Goal: Contribute content: Add original content to the website for others to see

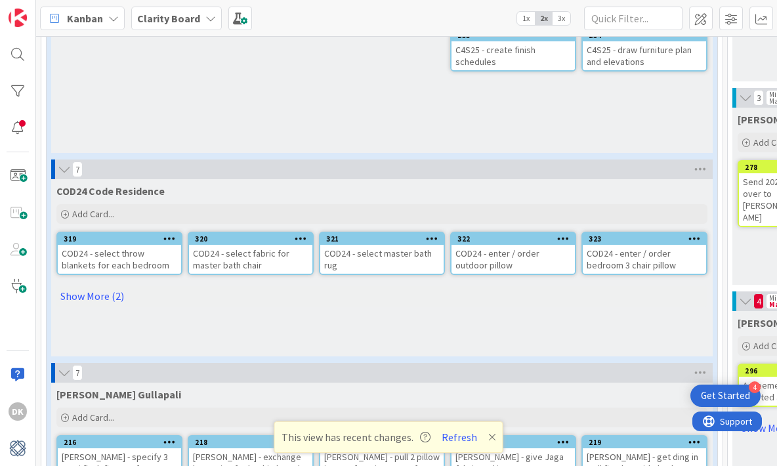
scroll to position [847, 0]
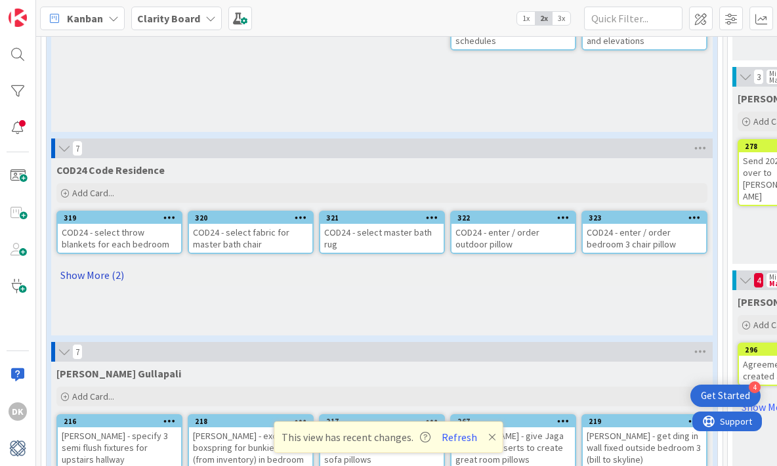
click at [116, 273] on link "Show More (2)" at bounding box center [381, 275] width 651 height 21
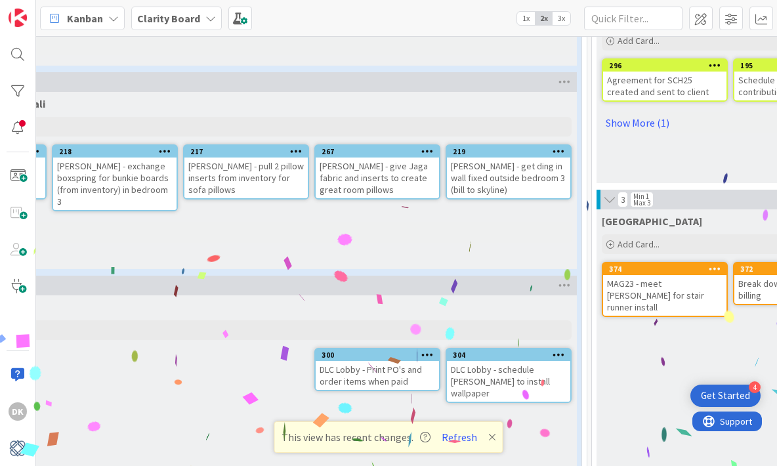
scroll to position [1132, 0]
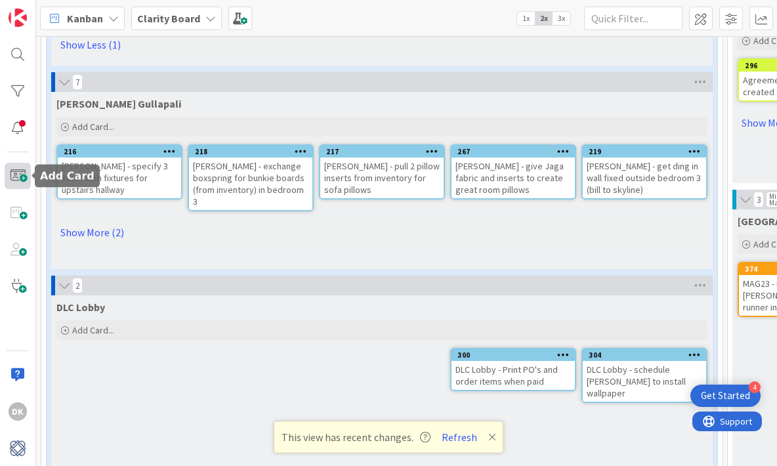
click at [22, 179] on span at bounding box center [18, 176] width 26 height 26
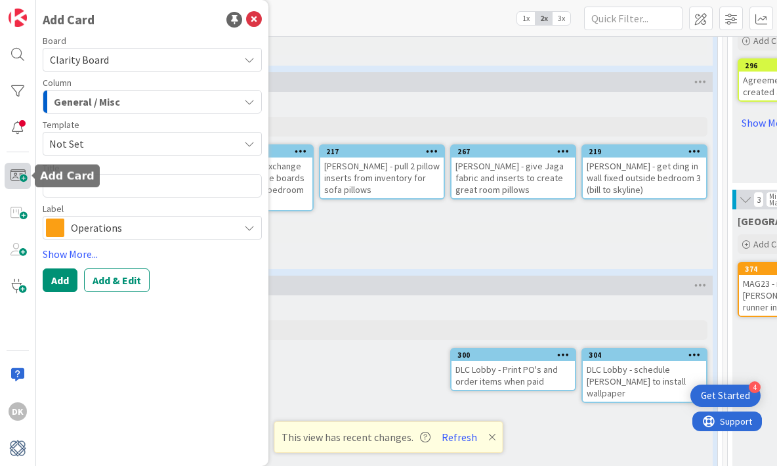
type textarea "x"
type textarea "C"
click at [113, 89] on div "Column General / Misc" at bounding box center [152, 95] width 219 height 35
click at [123, 102] on div "General / Misc" at bounding box center [145, 101] width 188 height 21
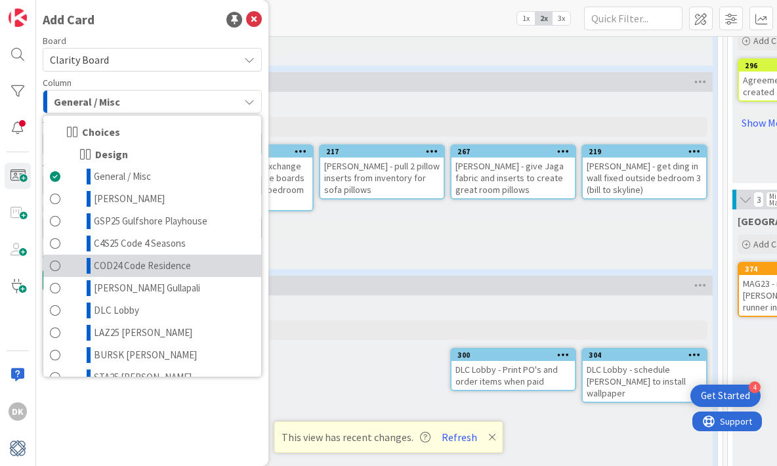
click at [149, 265] on span "COD24 Code Residence" at bounding box center [142, 266] width 97 height 16
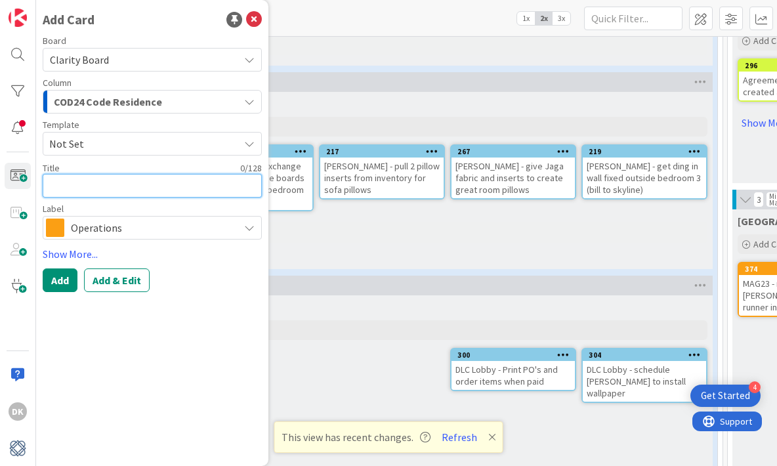
click at [85, 175] on textarea at bounding box center [152, 186] width 219 height 24
type textarea "x"
type textarea "S"
type textarea "x"
type textarea "Sc"
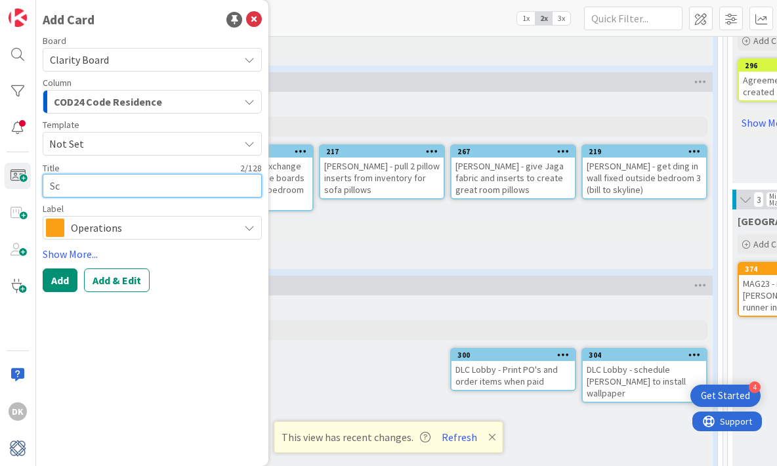
type textarea "x"
type textarea "Sch"
type textarea "x"
type textarea "Sche"
type textarea "x"
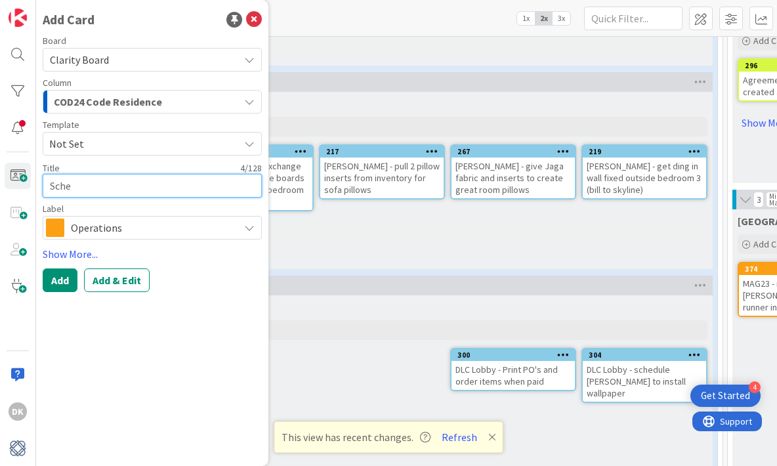
type textarea "Sched"
type textarea "x"
type textarea "Sche"
type textarea "x"
type textarea "Sch"
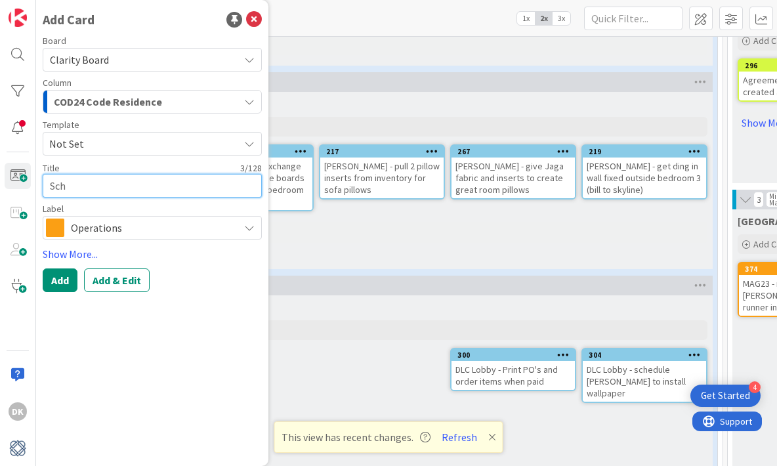
type textarea "x"
type textarea "Sc"
type textarea "x"
type textarea "S"
type textarea "x"
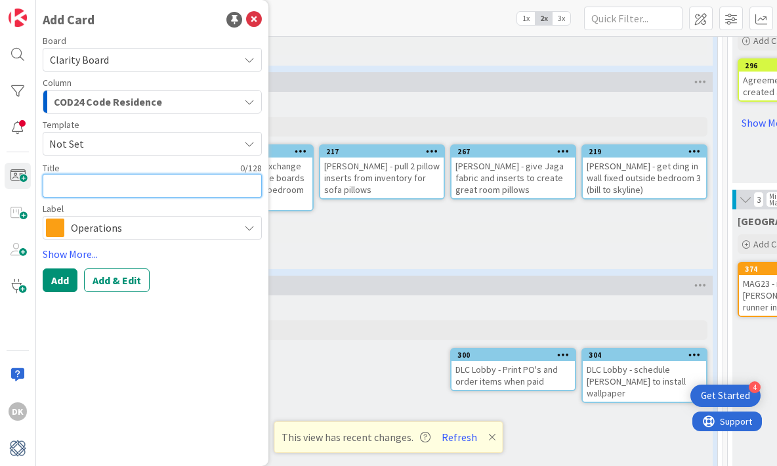
type textarea "D"
type textarea "x"
type textarea "Da"
type textarea "x"
type textarea "Day"
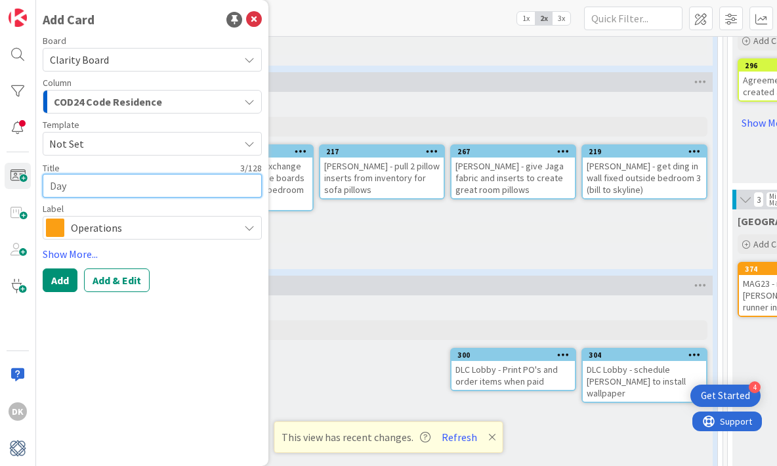
type textarea "x"
type textarea "Day"
type textarea "x"
type textarea "Day 2"
type textarea "x"
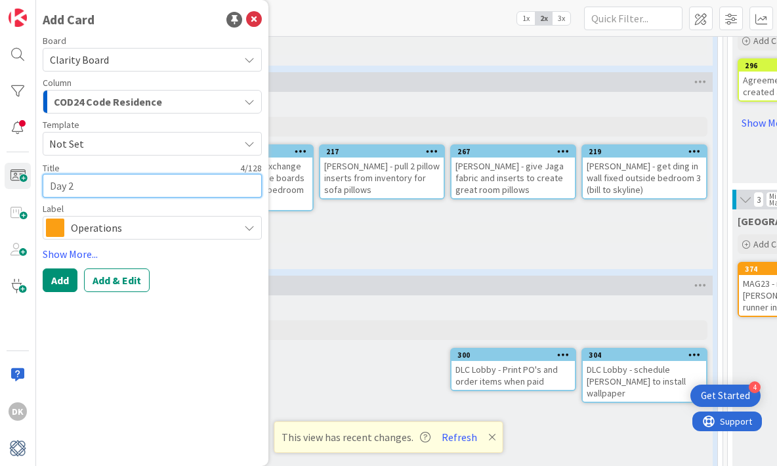
type textarea "Day 2"
type textarea "x"
type textarea "Day 2 D"
type textarea "x"
type textarea "Day 2 Dav"
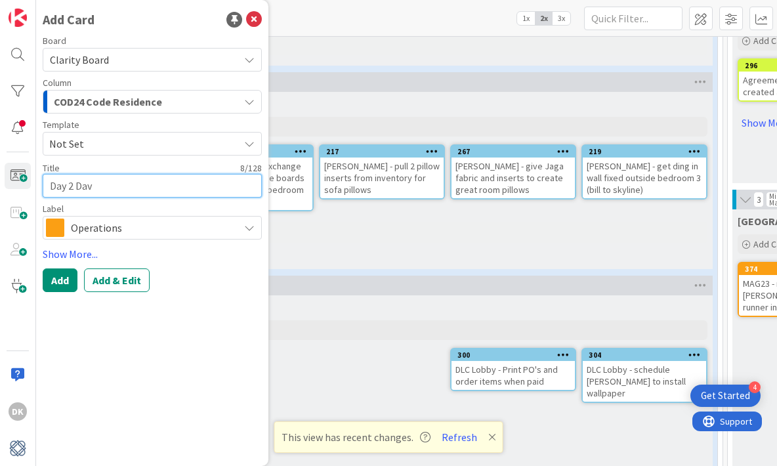
type textarea "x"
type textarea "Day 2 [PERSON_NAME]"
type textarea "x"
type textarea "Day 2 [PERSON_NAME]"
type textarea "x"
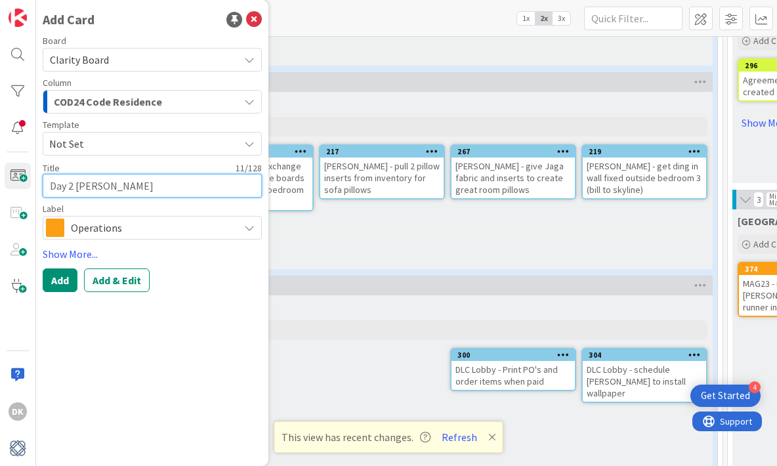
type textarea "Day 2 [PERSON_NAME]"
type textarea "x"
type textarea "Day 2 [PERSON_NAME] We"
type textarea "x"
type textarea "Day 2 [PERSON_NAME]"
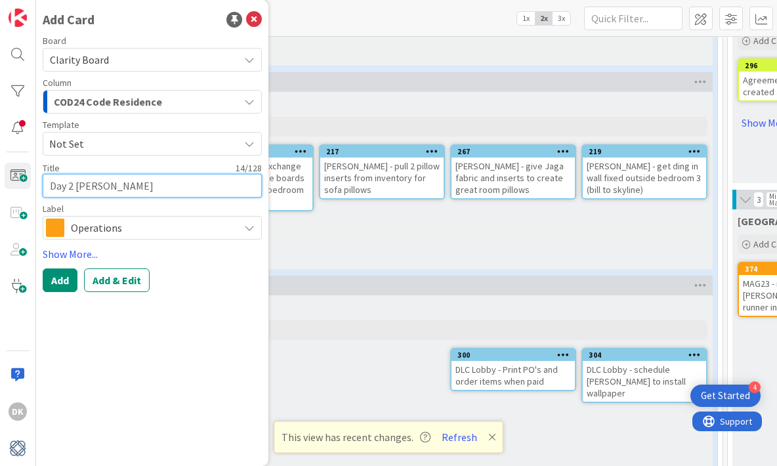
type textarea "x"
type textarea "Day 2 [PERSON_NAME]"
type textarea "x"
type textarea "Day 2 [PERSON_NAME]"
type textarea "x"
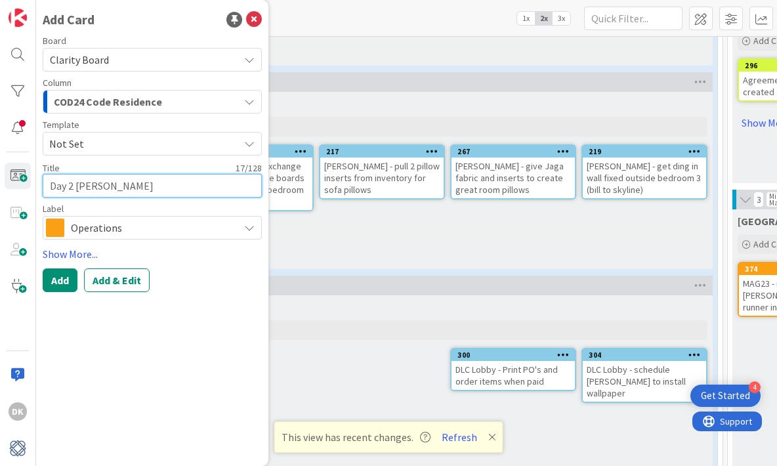
type textarea "Day 2 [PERSON_NAME] Ha"
type textarea "x"
type textarea "Day 2 [PERSON_NAME]"
type textarea "x"
type textarea "Day 2 [PERSON_NAME] Hang"
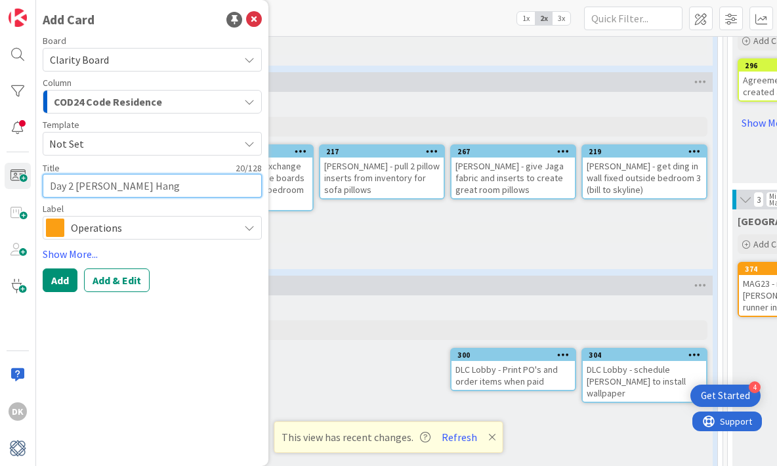
type textarea "x"
type textarea "Day 2 [PERSON_NAME] Hangi"
type textarea "x"
type textarea "Day 2 [PERSON_NAME] Hangin"
type textarea "x"
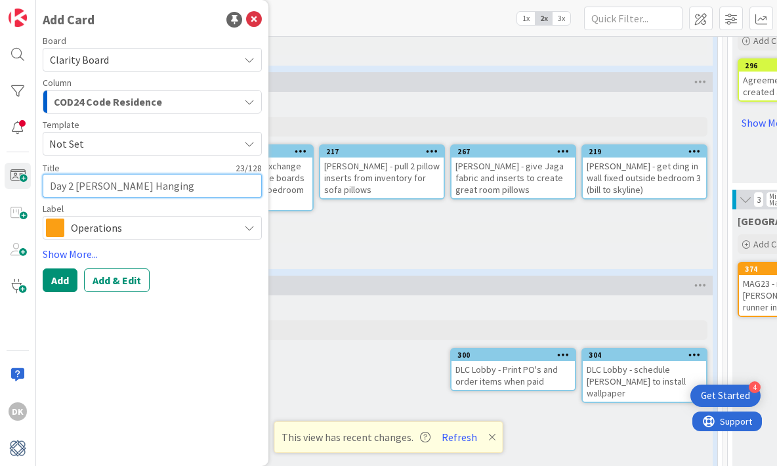
type textarea "Day 2 [PERSON_NAME] Hanging"
click at [152, 135] on span "Not Set" at bounding box center [139, 143] width 180 height 17
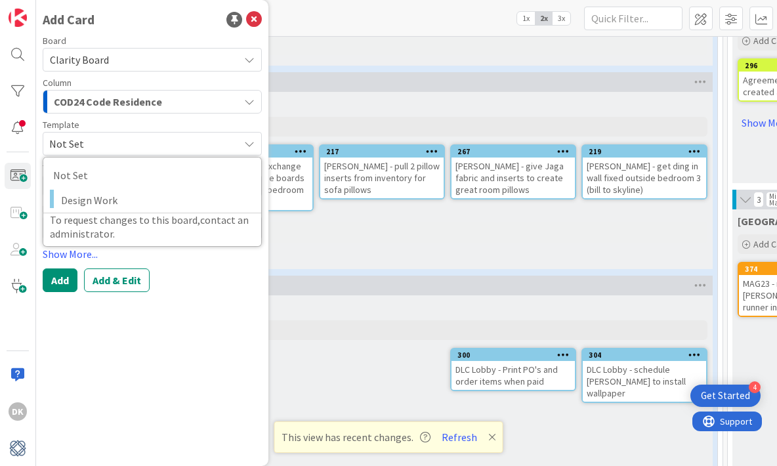
click at [155, 140] on span "Not Set" at bounding box center [139, 143] width 180 height 17
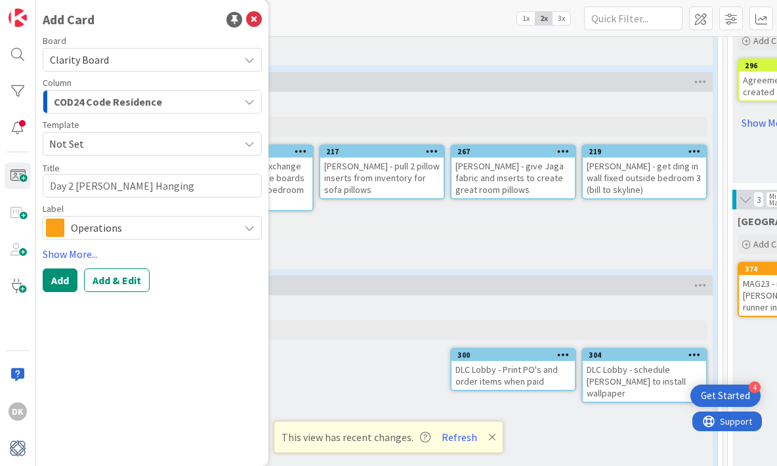
click at [170, 100] on div "COD24 Code Residence" at bounding box center [145, 101] width 188 height 21
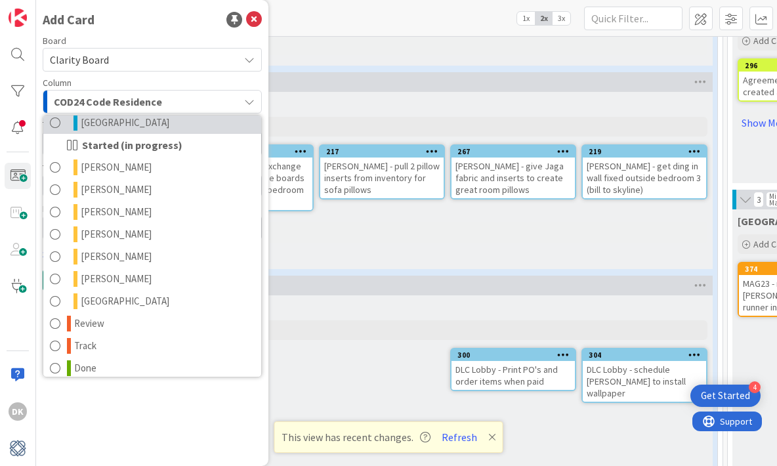
scroll to position [682, 0]
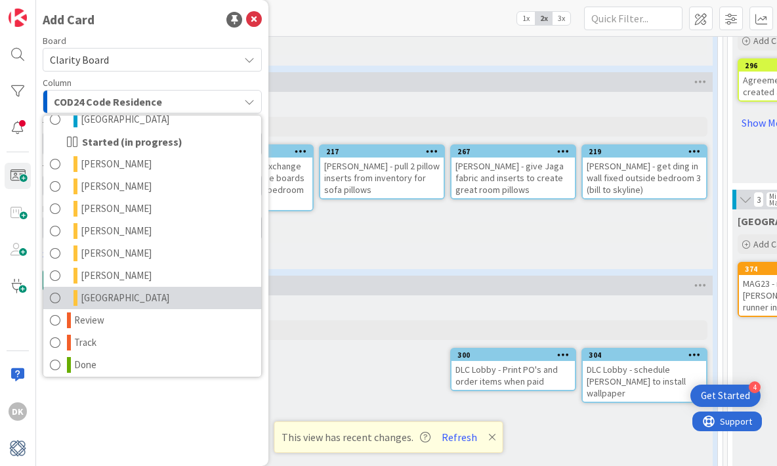
click at [168, 297] on link "[GEOGRAPHIC_DATA]" at bounding box center [152, 298] width 218 height 22
type textarea "x"
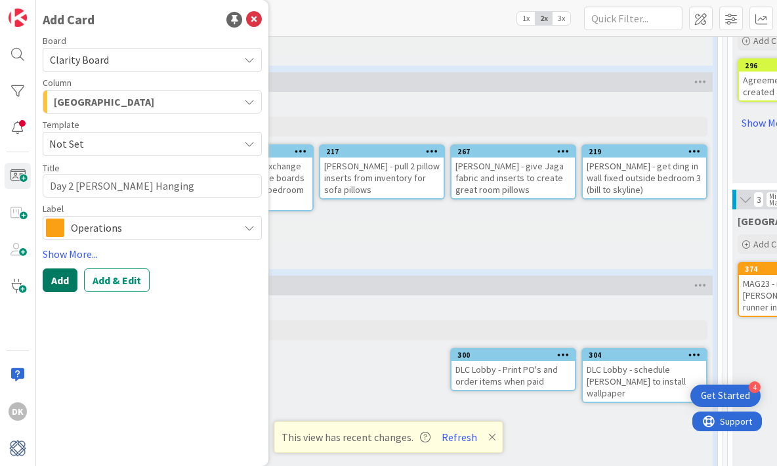
click at [70, 284] on button "Add" at bounding box center [60, 280] width 35 height 24
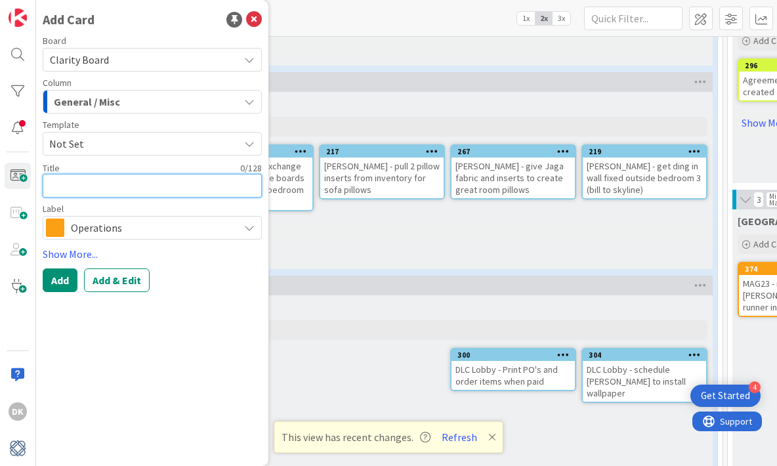
click at [120, 186] on textarea at bounding box center [152, 186] width 219 height 24
type textarea "x"
type textarea "C"
type textarea "x"
type textarea "CO"
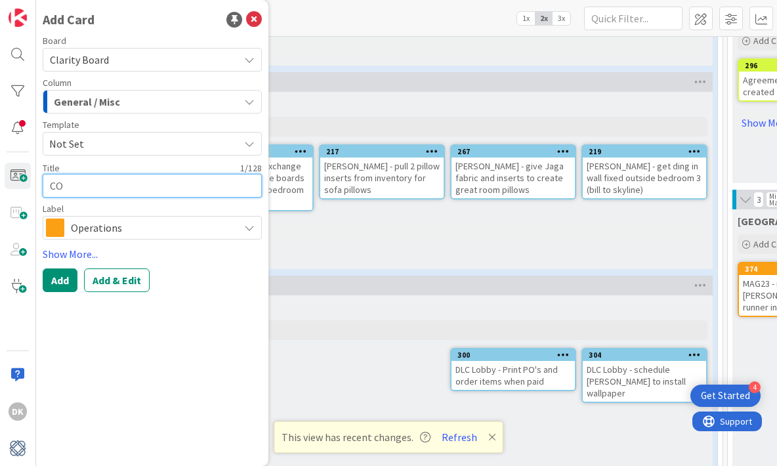
type textarea "x"
type textarea "COD"
type textarea "x"
type textarea "COD2"
type textarea "x"
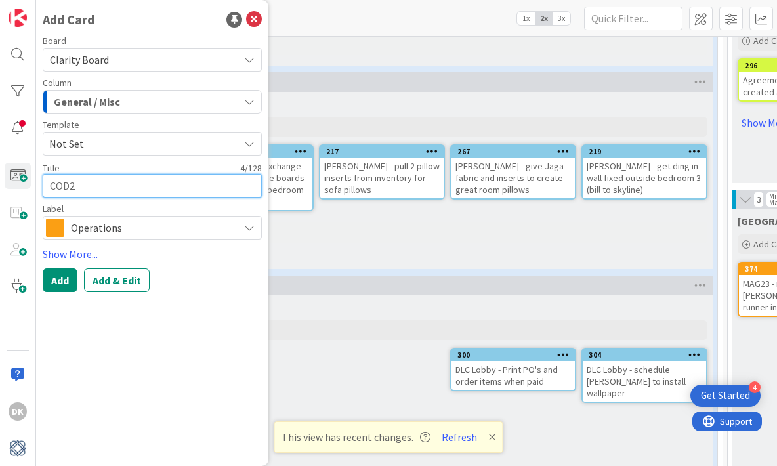
type textarea "COD24"
type textarea "x"
type textarea "COD24"
type textarea "x"
type textarea "COD24 B"
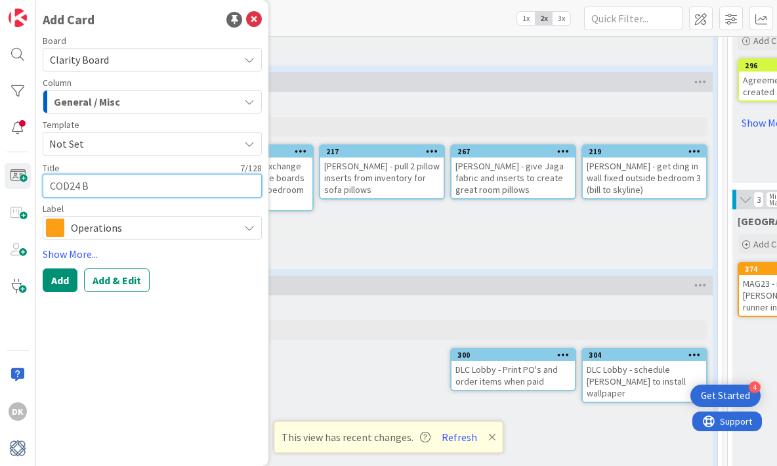
type textarea "x"
type textarea "COD24 Bi"
type textarea "x"
type textarea "COD24 Bil"
type textarea "x"
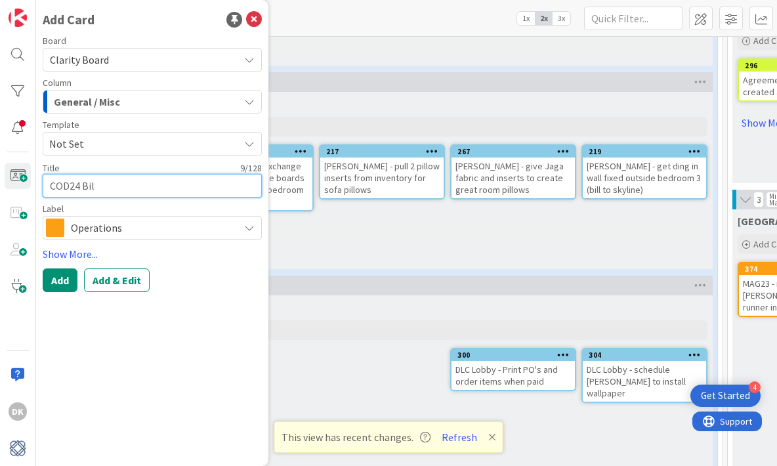
type textarea "COD24 Bill"
type textarea "x"
type textarea "COD24 Billi"
type textarea "x"
type textarea "COD24 Billin"
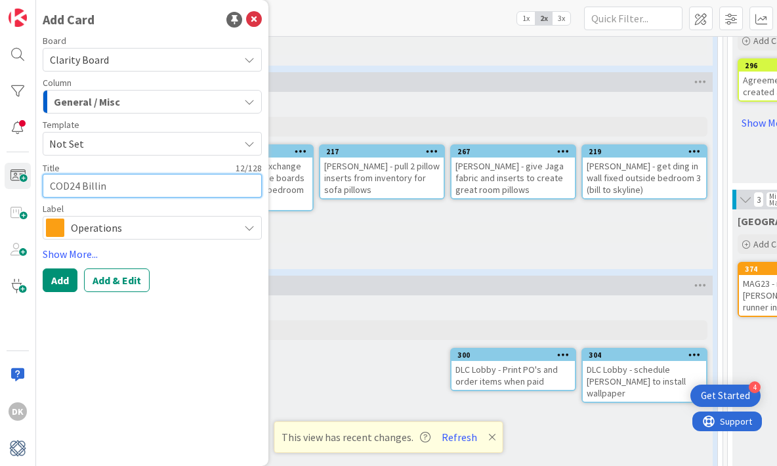
type textarea "x"
type textarea "COD24 Billing"
type textarea "x"
type textarea "COD24 Billing"
type textarea "x"
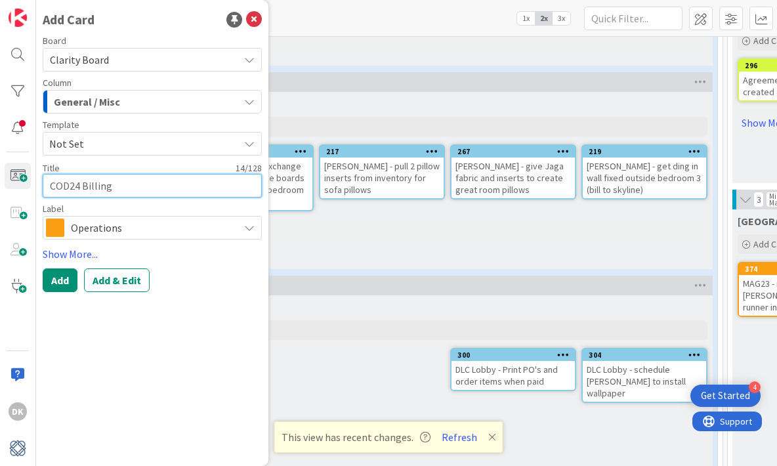
type textarea "COD24 Billing A"
type textarea "x"
type textarea "COD24 Billing Ar"
type textarea "x"
type textarea "COD24 Billing Art"
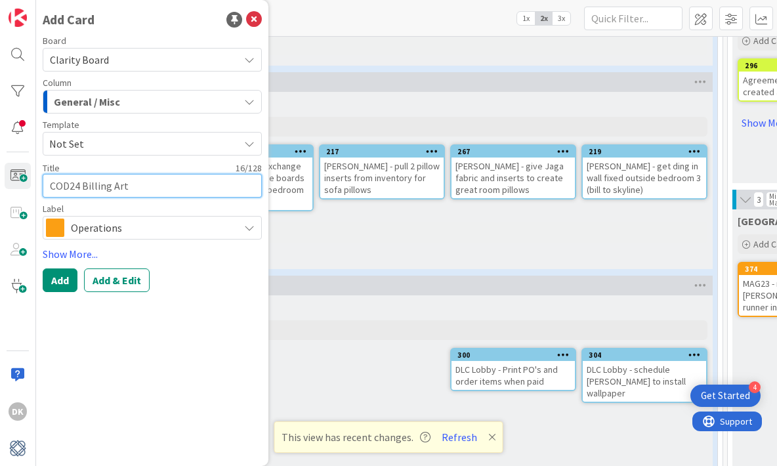
type textarea "x"
type textarea "COD24 Billing Art W"
type textarea "x"
type textarea "COD24 Billing Art WQ"
type textarea "x"
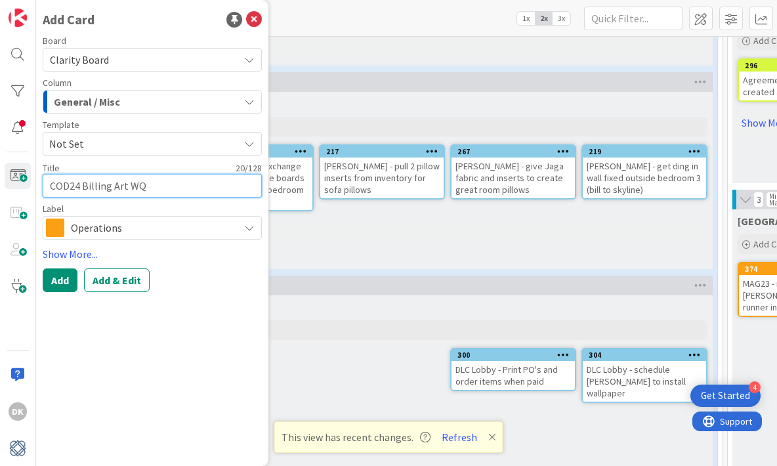
type textarea "COD24 Billing Art WQa"
type textarea "x"
type textarea "COD24 Billing Art WQal"
type textarea "x"
type textarea "COD24 Billing Art WQall"
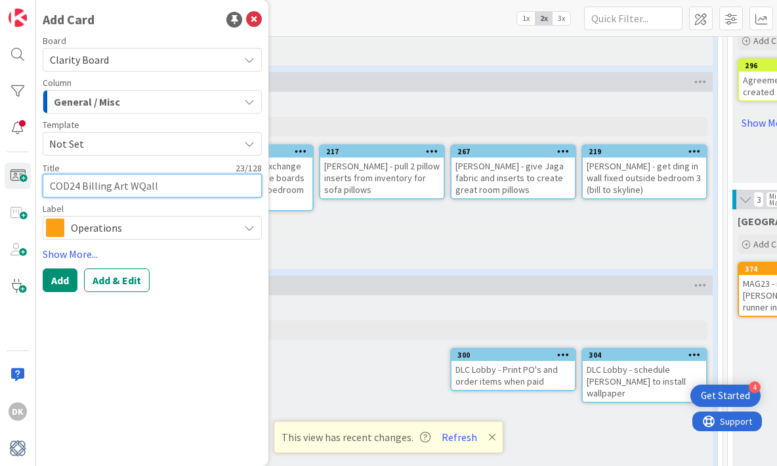
type textarea "x"
type textarea "COD24 Billing Art WQal"
type textarea "x"
type textarea "COD24 Billing Art WQa"
type textarea "x"
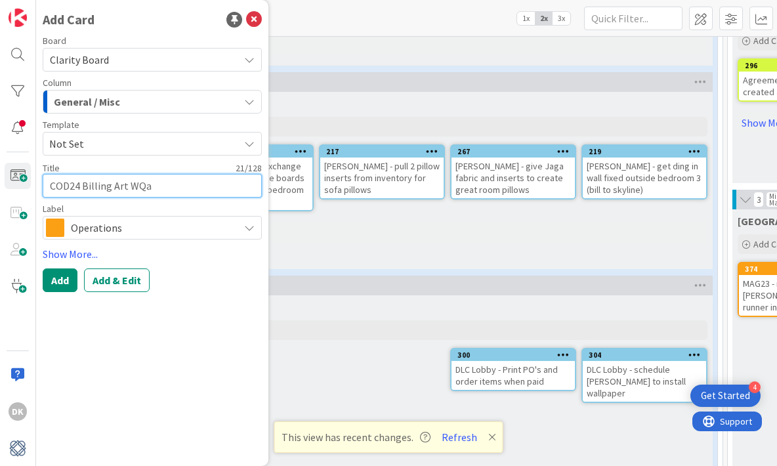
type textarea "COD24 Billing Art WQ"
type textarea "x"
type textarea "COD24 Billing Art W"
type textarea "x"
type textarea "COD24 Billing Art Wa"
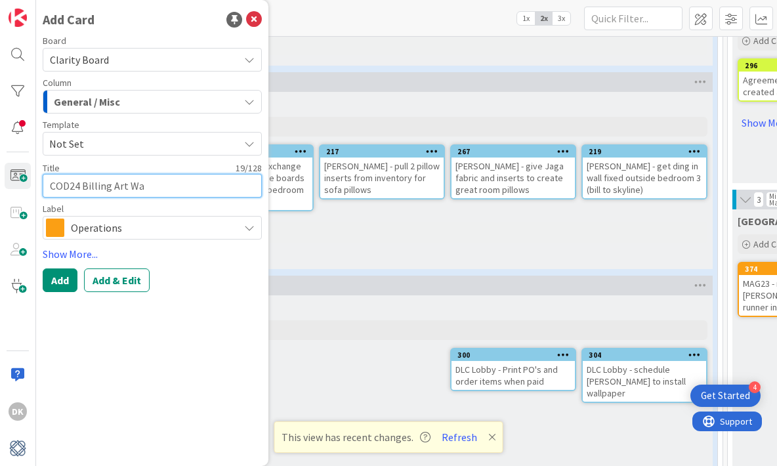
type textarea "x"
type textarea "COD24 Billing Art Wal"
type textarea "x"
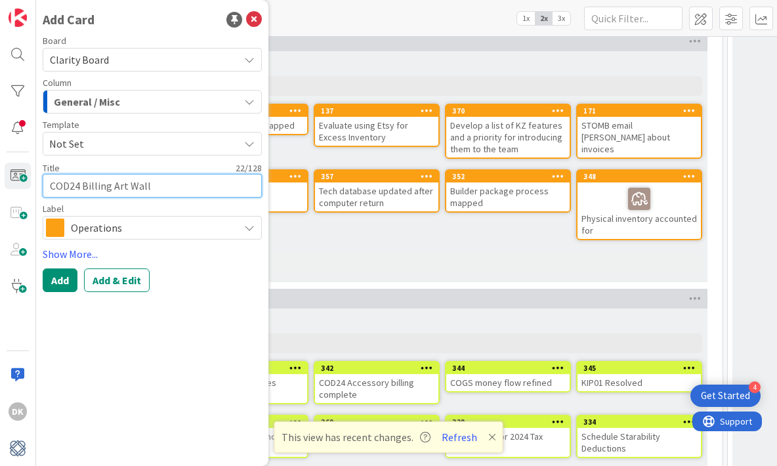
scroll to position [4091, 0]
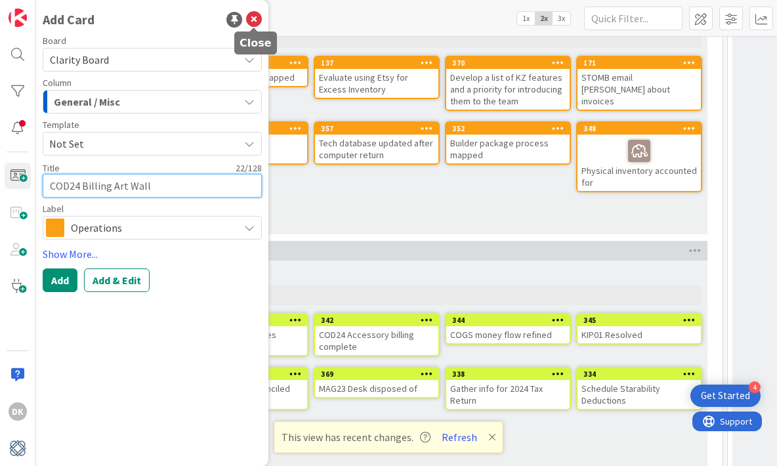
type textarea "COD24 Billing Art Wall"
click at [257, 21] on icon at bounding box center [254, 20] width 16 height 16
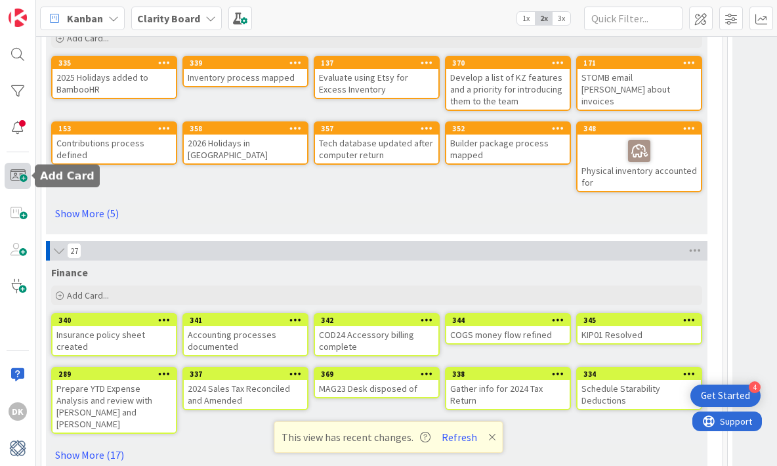
click at [5, 177] on span at bounding box center [18, 176] width 26 height 26
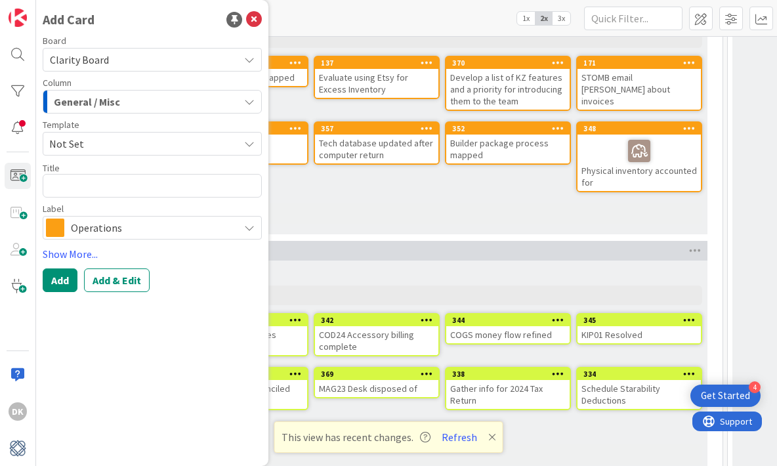
click at [120, 112] on button "General / Misc" at bounding box center [152, 102] width 219 height 24
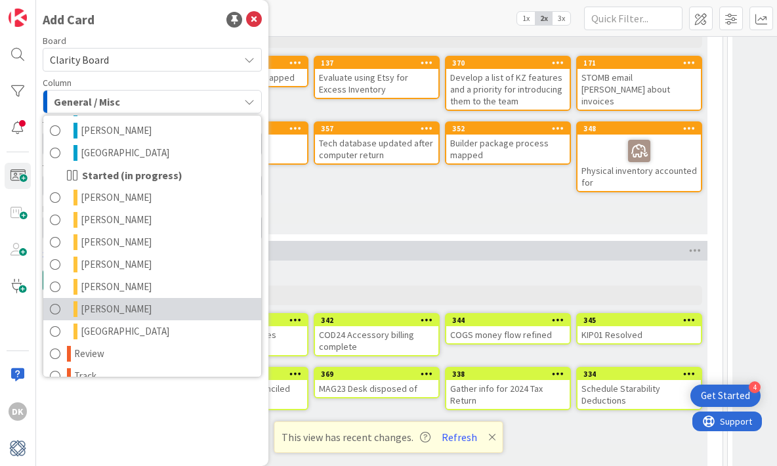
scroll to position [650, 0]
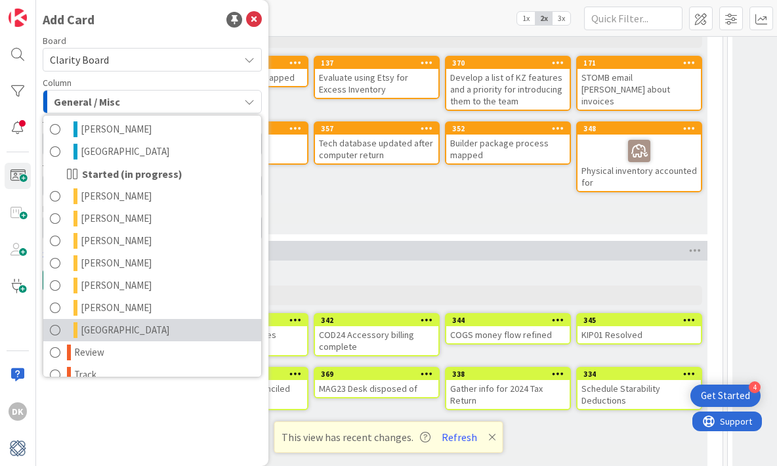
click at [129, 330] on link "[GEOGRAPHIC_DATA]" at bounding box center [152, 330] width 218 height 22
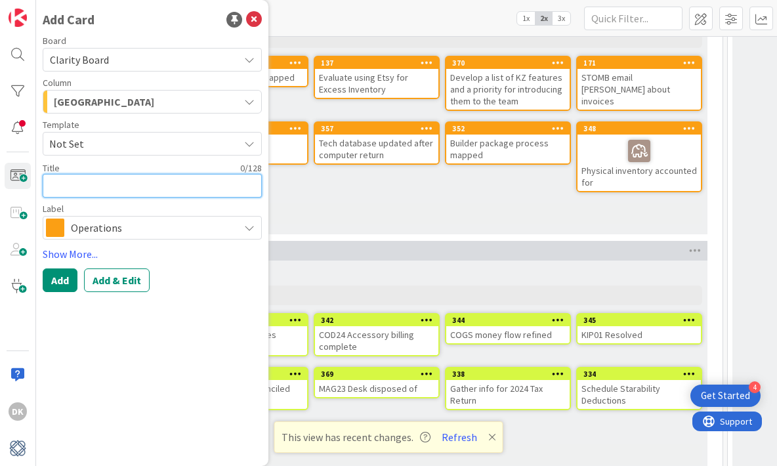
click at [112, 192] on textarea at bounding box center [152, 186] width 219 height 24
type textarea "x"
type textarea "C"
type textarea "x"
type textarea "CO"
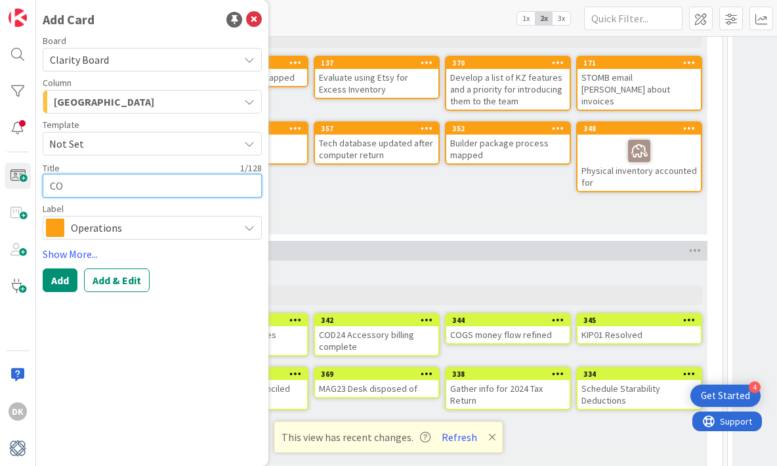
type textarea "x"
type textarea "COD"
type textarea "x"
type textarea "COD2"
type textarea "x"
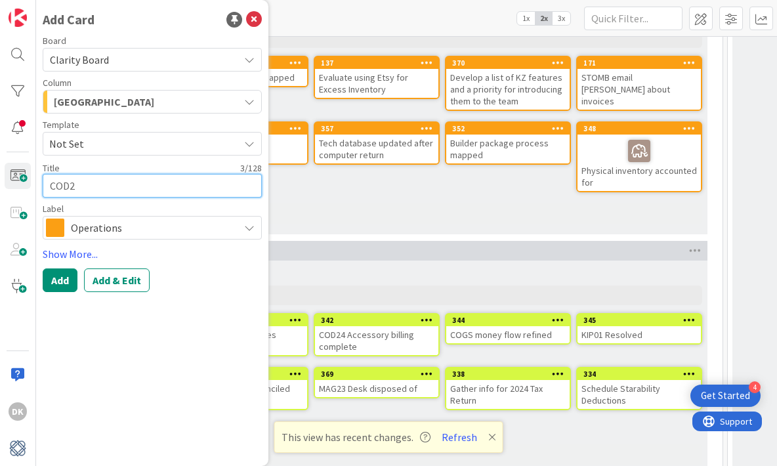
type textarea "COD24"
type textarea "x"
type textarea "COD24"
type textarea "x"
type textarea "COD24 A"
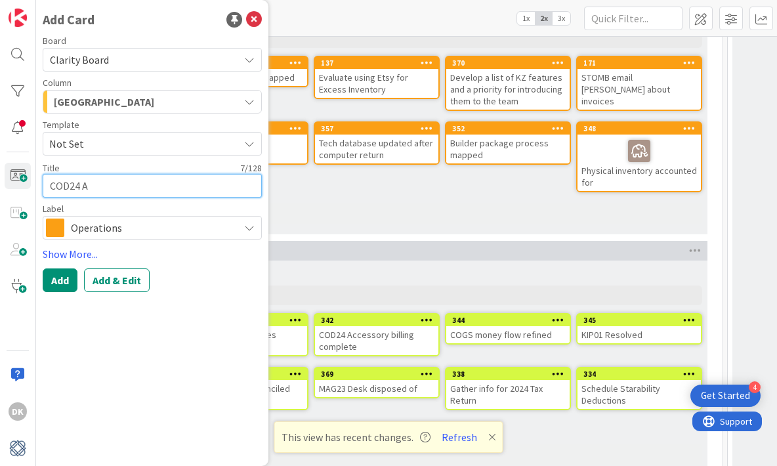
type textarea "x"
type textarea "COD24 Ar"
type textarea "x"
type textarea "COD24 Art"
type textarea "x"
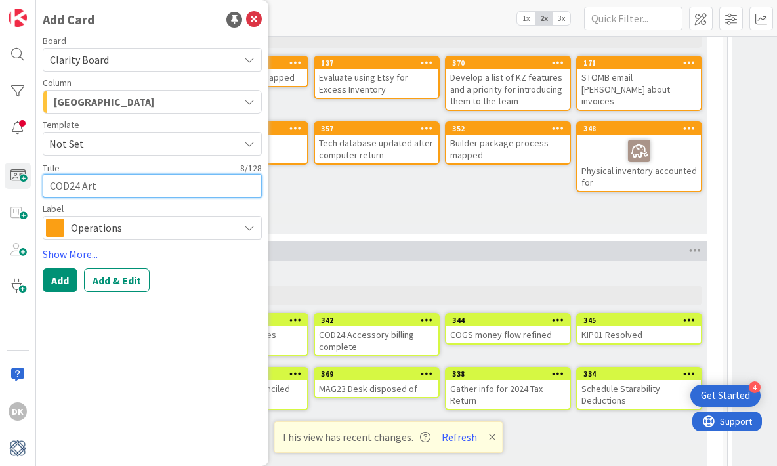
type textarea "COD24 Art"
type textarea "x"
type textarea "COD24 Art W"
type textarea "x"
type textarea "COD24 Art Wa"
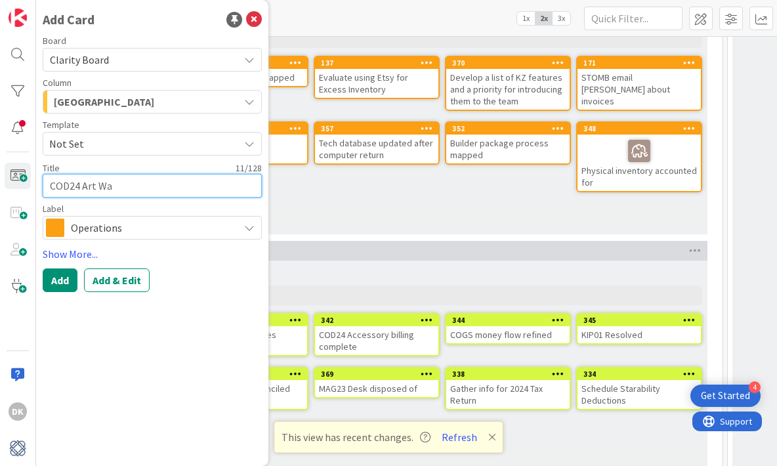
type textarea "x"
type textarea "COD24 Art Wal"
type textarea "x"
type textarea "COD24 Art Wall"
type textarea "x"
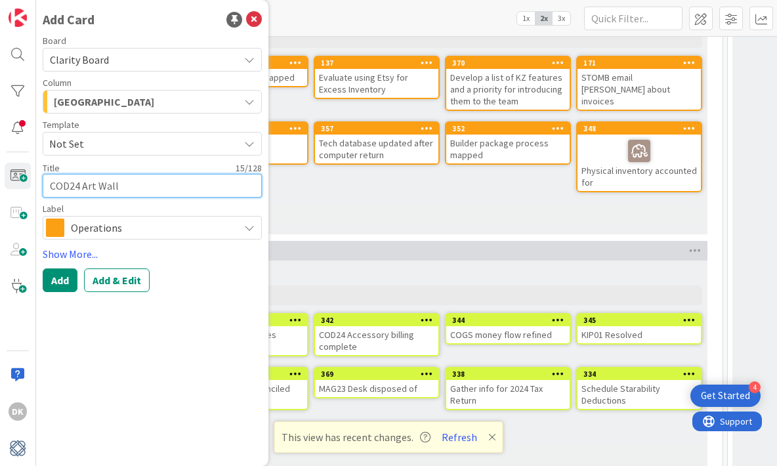
type textarea "COD24 Art Wall b"
type textarea "x"
type textarea "COD24 Art Wall bi"
type textarea "x"
type textarea "COD24 Art Wall bil"
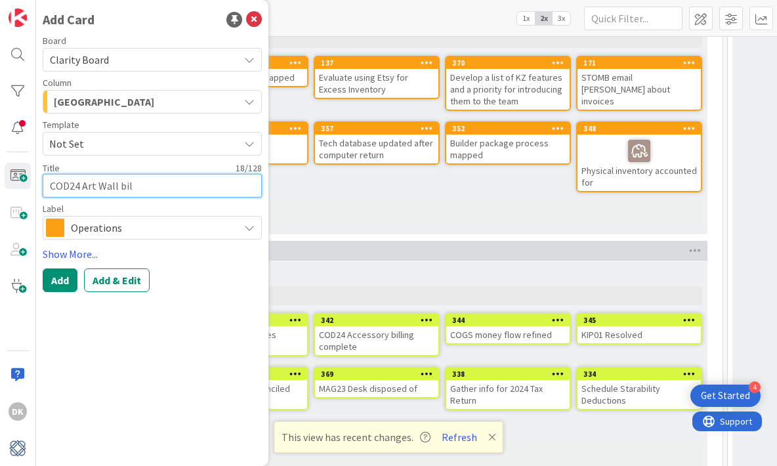
type textarea "x"
type textarea "COD24 Art [PERSON_NAME]"
type textarea "x"
type textarea "COD24 Art Wall billi"
type textarea "x"
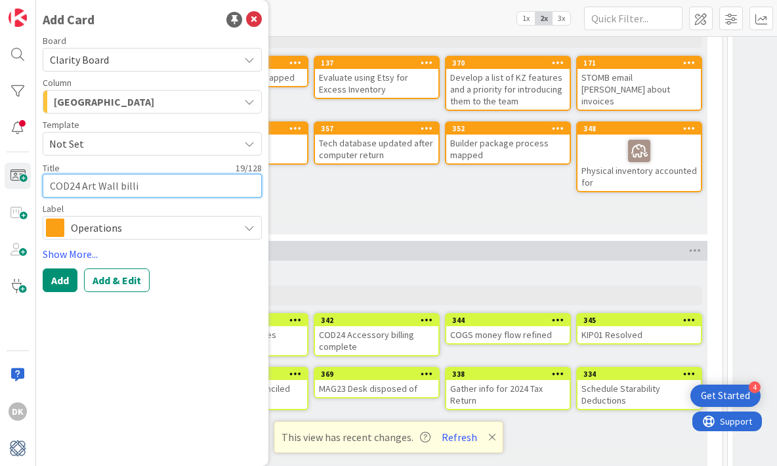
type textarea "COD24 Art Wall billin"
type textarea "x"
type textarea "COD24 Art Wall billing"
type textarea "x"
type textarea "COD24 Art Wall billing"
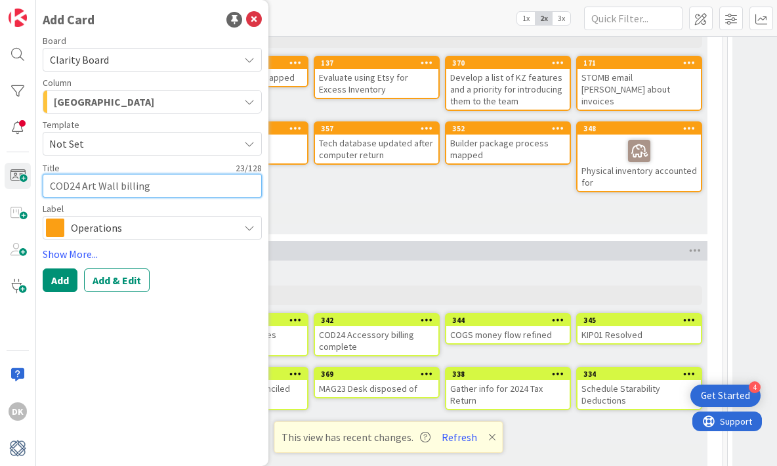
type textarea "x"
type textarea "COD24 Art Wall billing s"
type textarea "x"
type textarea "COD24 Art Wall billing st"
type textarea "x"
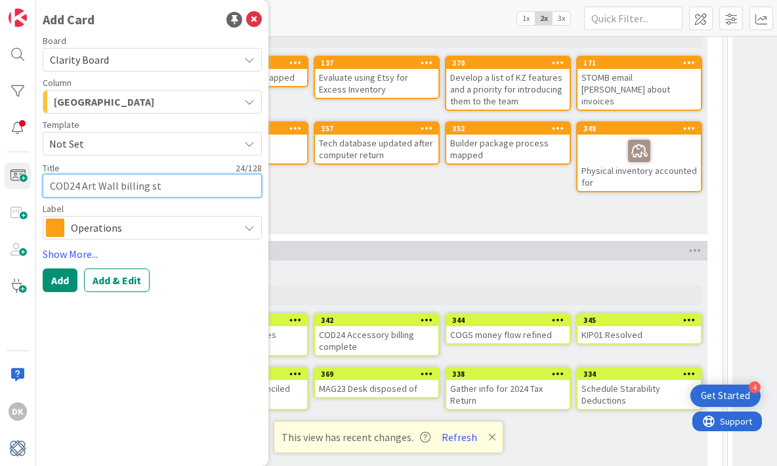
type textarea "COD24 Art Wall billing str"
type textarea "x"
type textarea "COD24 Art Wall billing stru"
type textarea "x"
type textarea "COD24 Art Wall billing struc"
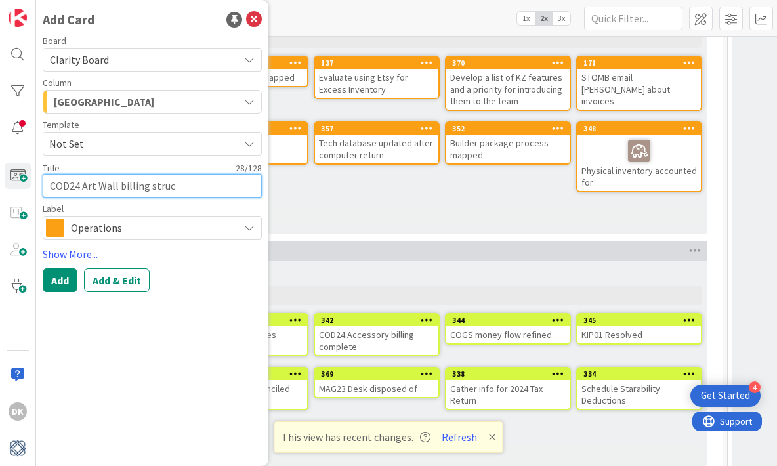
type textarea "x"
type textarea "COD24 Art Wall billing struct"
type textarea "x"
type textarea "COD24 Art Wall billing structu"
type textarea "x"
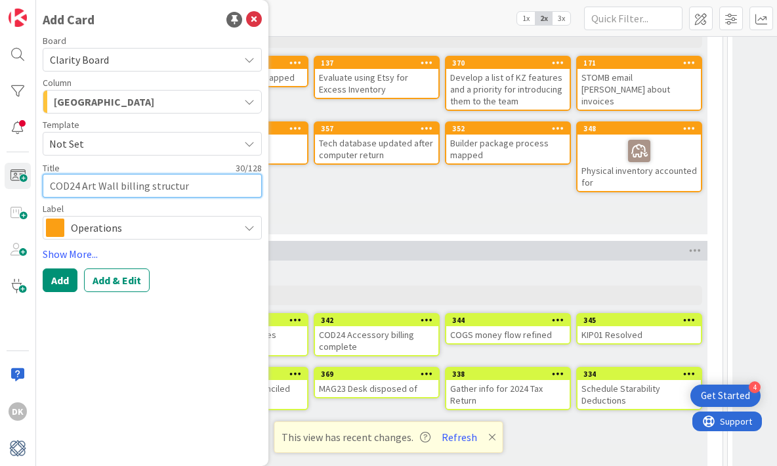
type textarea "COD24 Art Wall billing structure"
type textarea "x"
type textarea "COD24 Art Wall billing structure"
click at [114, 186] on textarea "COD24 Art Wall billing structure" at bounding box center [152, 186] width 219 height 24
type textarea "x"
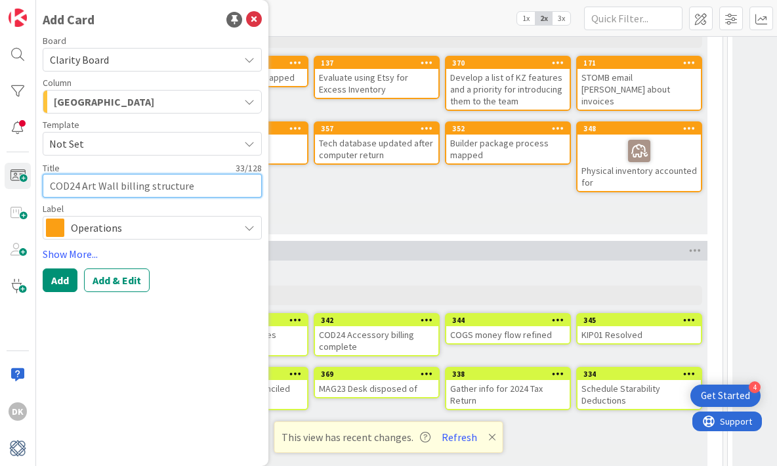
type textarea "COD24 Art Wall billing structure"
type textarea "x"
type textarea "COD24 Art Wall & billing structure"
type textarea "x"
type textarea "COD24 Art Wall & billing structure"
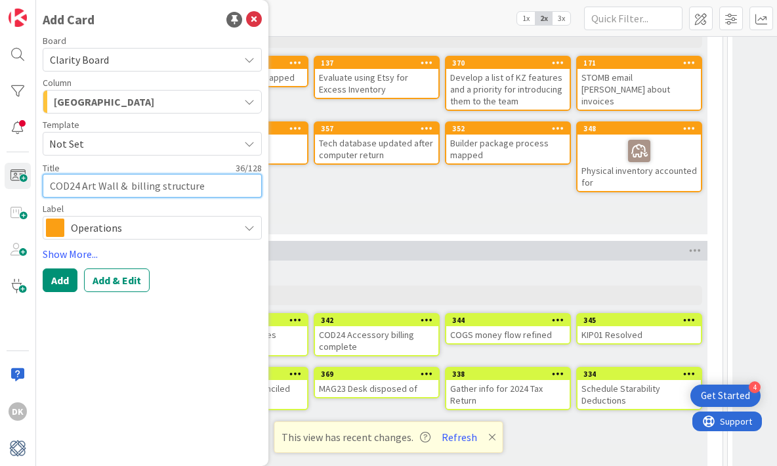
type textarea "x"
type textarea "COD24 Art Wall & a billing structure"
type textarea "x"
type textarea "COD24 Art Wall & ac billing structure"
type textarea "x"
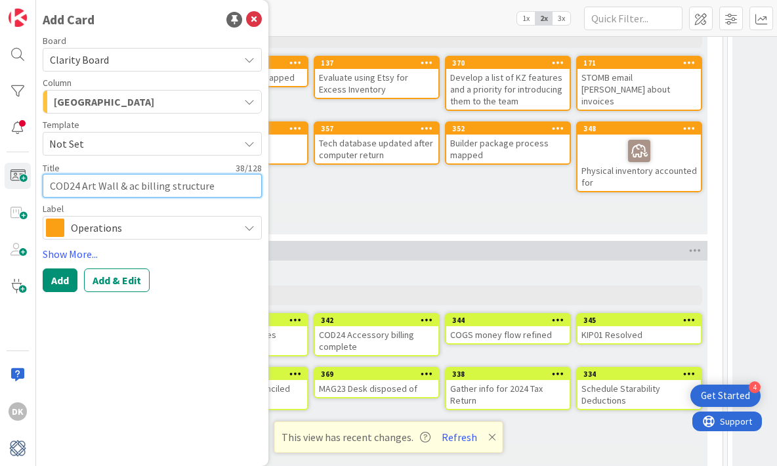
type textarea "COD24 Art Wall & acc billing structure"
type textarea "x"
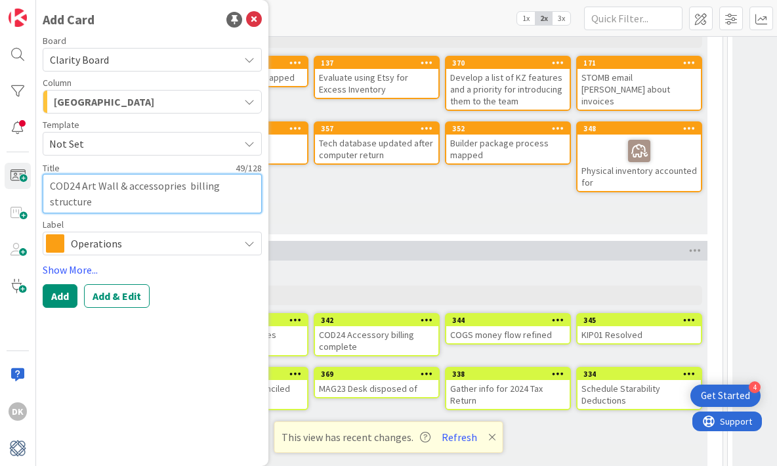
click at [154, 192] on textarea "COD24 Art Wall & accessopries billing structure" at bounding box center [152, 193] width 219 height 39
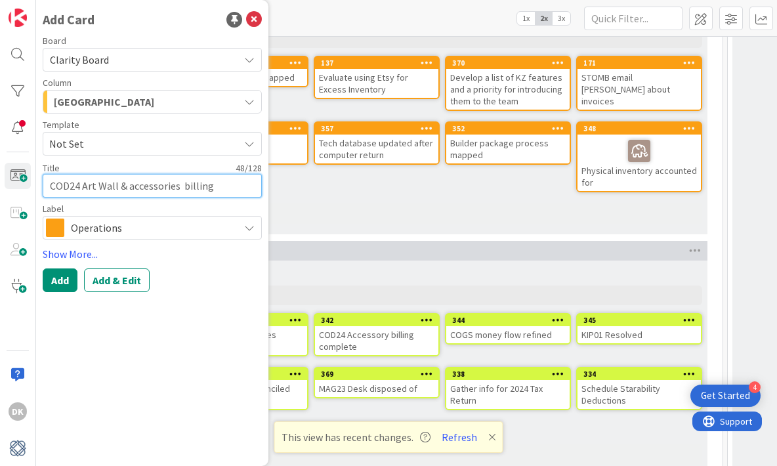
click at [133, 185] on textarea "COD24 Art Wall & accessories billing structure" at bounding box center [152, 186] width 219 height 24
click at [107, 98] on div "[GEOGRAPHIC_DATA]" at bounding box center [145, 101] width 188 height 21
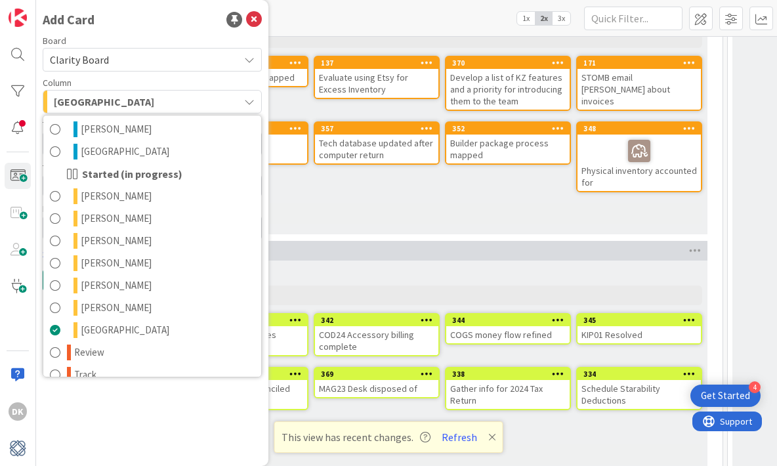
click at [177, 397] on div "Add Card Board Clarity Board Column Devon Choices Design General / [PERSON_NAME…" at bounding box center [152, 233] width 232 height 466
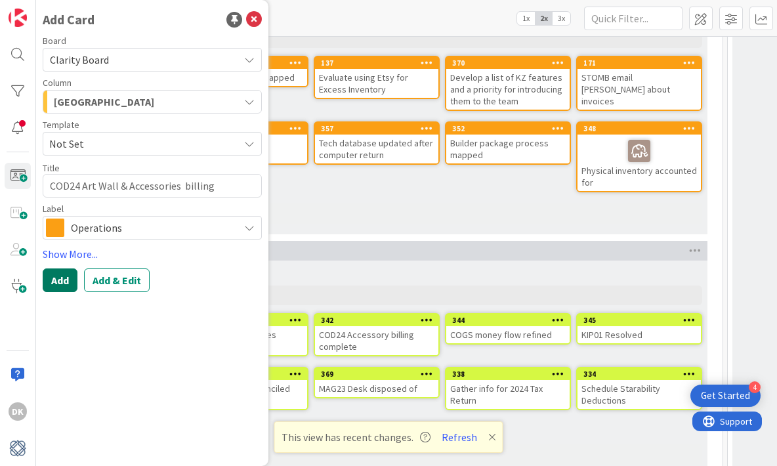
click at [58, 280] on button "Add" at bounding box center [60, 280] width 35 height 24
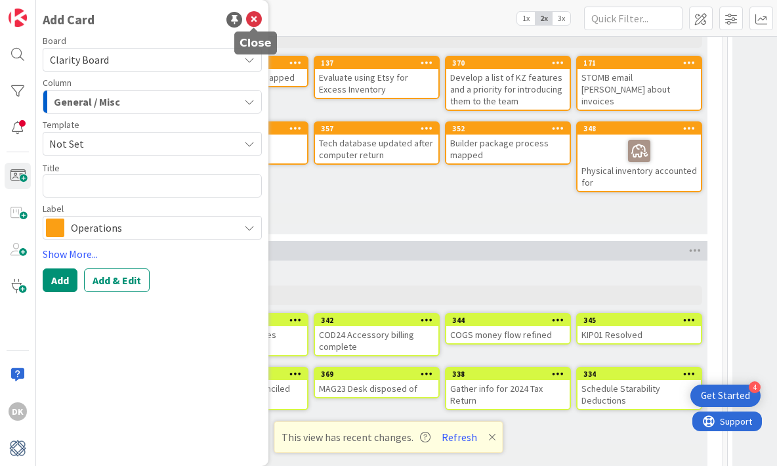
click at [250, 18] on icon at bounding box center [254, 20] width 16 height 16
